Goal: Obtain resource: Obtain resource

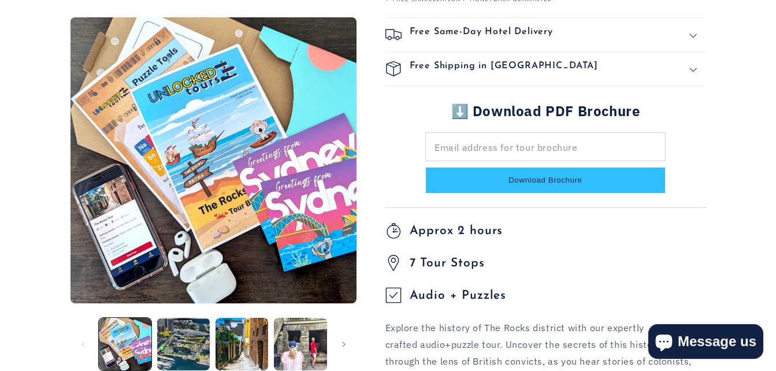
scroll to position [393, 0]
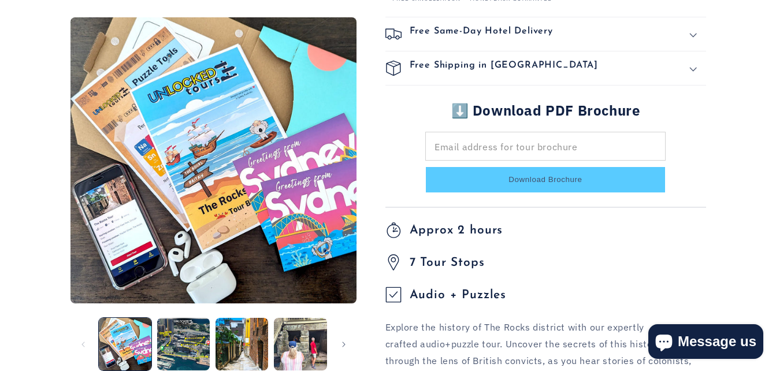
click at [527, 185] on button "Download Brochure" at bounding box center [545, 180] width 239 height 26
type input "*"
type input "**********"
click at [426, 167] on button "Download Brochure" at bounding box center [545, 180] width 239 height 26
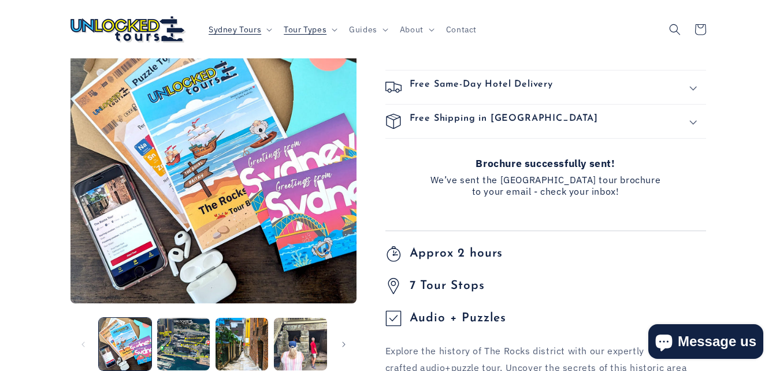
scroll to position [302, 0]
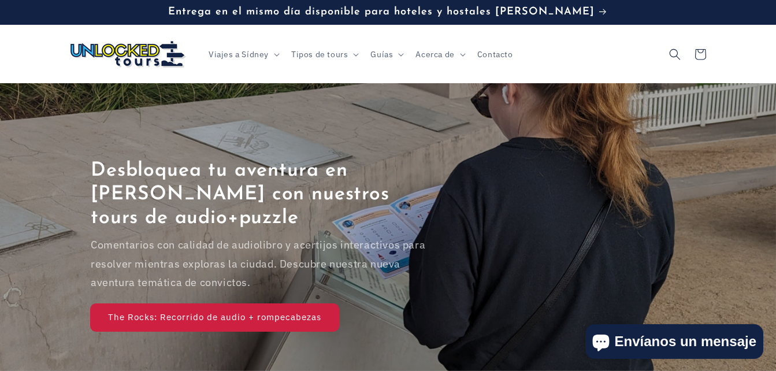
click at [261, 310] on link "The Rocks: Recorrido de audio + rompecabezas" at bounding box center [215, 316] width 248 height 27
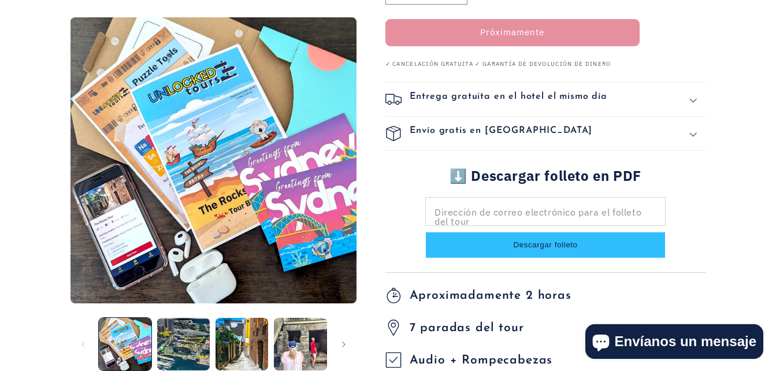
scroll to position [368, 0]
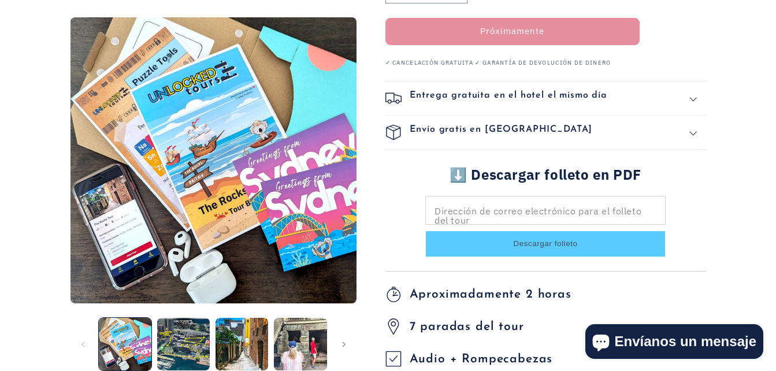
click at [558, 244] on button "Descargar folleto" at bounding box center [545, 244] width 239 height 26
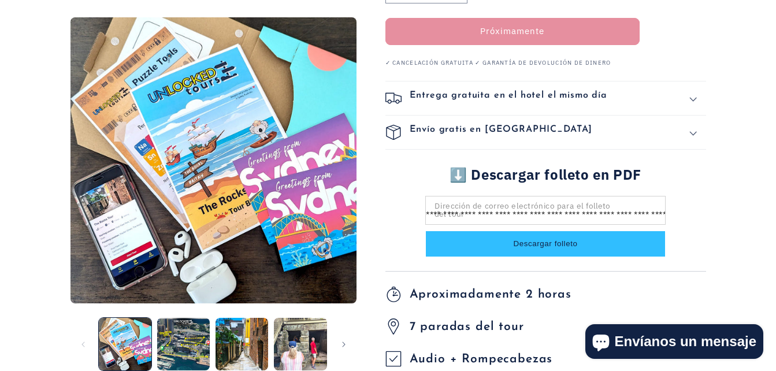
scroll to position [0, 125]
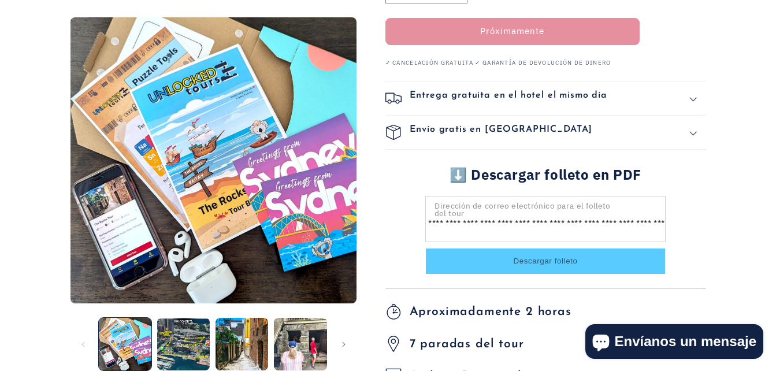
type input "**********"
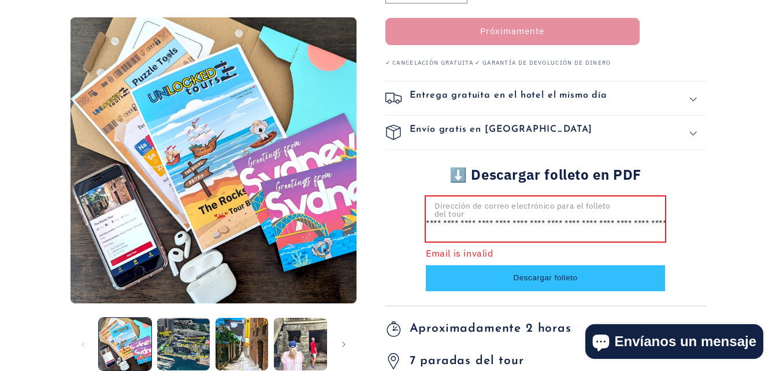
click at [564, 242] on form "**********" at bounding box center [545, 243] width 241 height 95
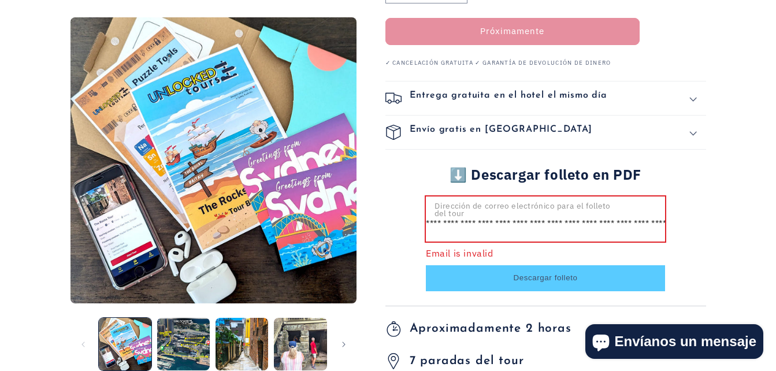
click at [563, 265] on button "Descargar folleto" at bounding box center [545, 278] width 239 height 26
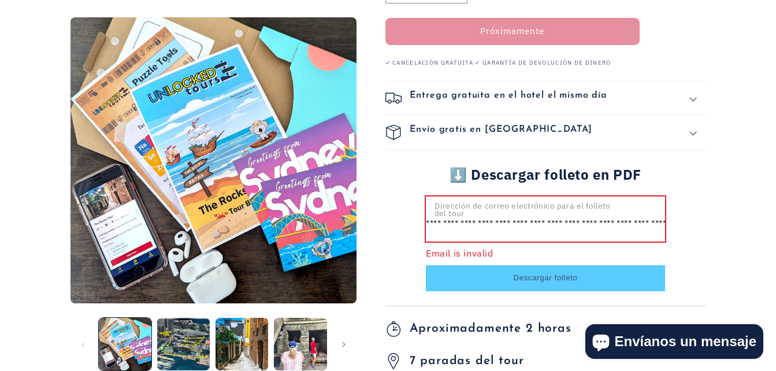
click at [563, 265] on button "Descargar folleto" at bounding box center [545, 278] width 239 height 26
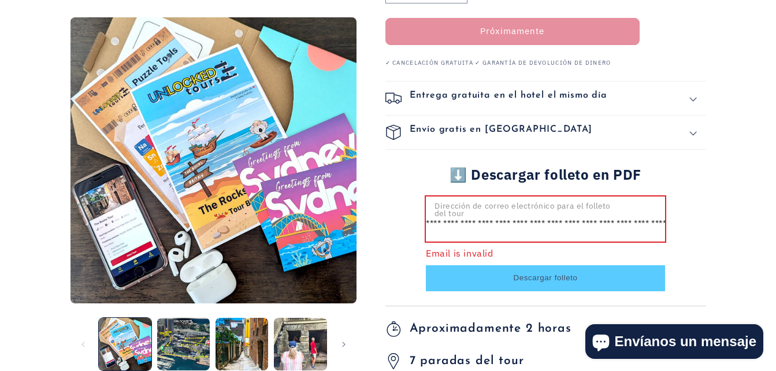
scroll to position [0, 0]
click at [563, 265] on button "Descargar folleto" at bounding box center [545, 278] width 239 height 26
